Goal: Task Accomplishment & Management: Manage account settings

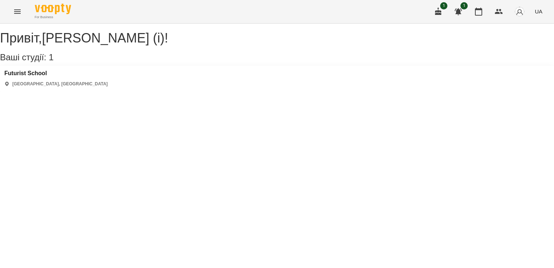
click at [21, 12] on icon "Menu" at bounding box center [17, 11] width 9 height 9
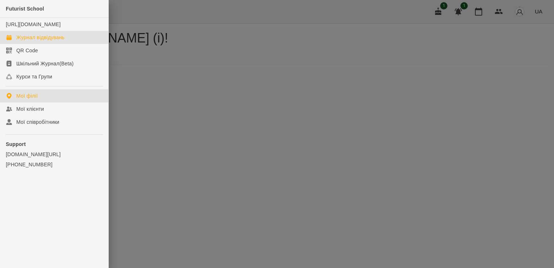
click at [60, 41] on div "Журнал відвідувань" at bounding box center [40, 37] width 48 height 7
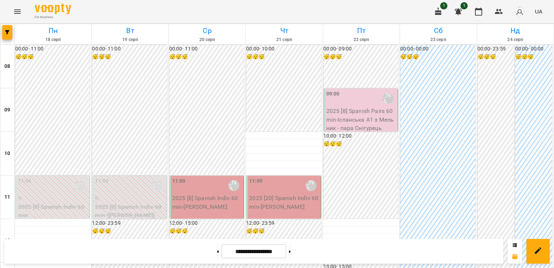
scroll to position [317, 0]
click at [522, 13] on img "button" at bounding box center [520, 12] width 10 height 10
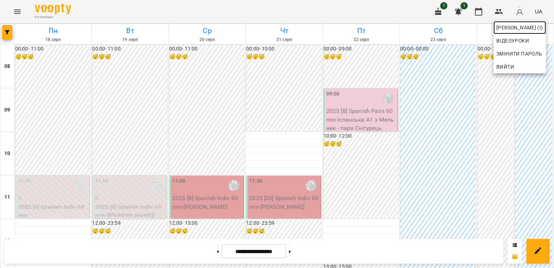
click at [514, 27] on span "[PERSON_NAME] (і)" at bounding box center [520, 27] width 47 height 9
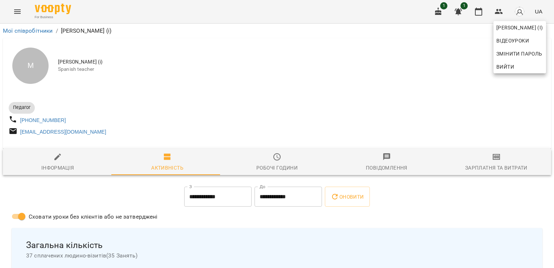
click at [274, 165] on div at bounding box center [277, 134] width 554 height 268
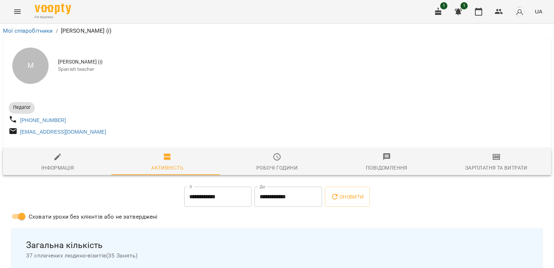
click at [273, 161] on icon "button" at bounding box center [277, 156] width 9 height 9
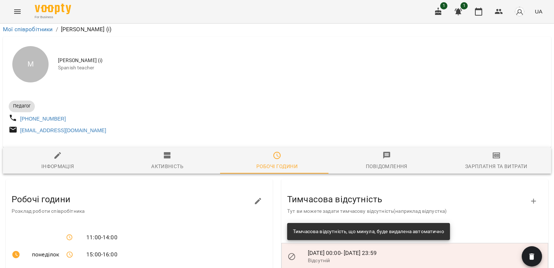
scroll to position [290, 0]
